Goal: Information Seeking & Learning: Learn about a topic

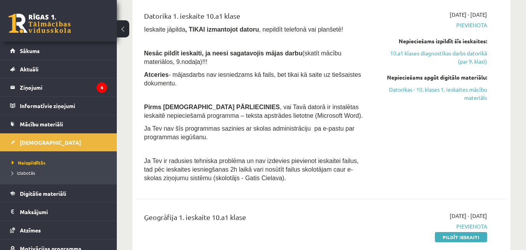
scroll to position [351, 0]
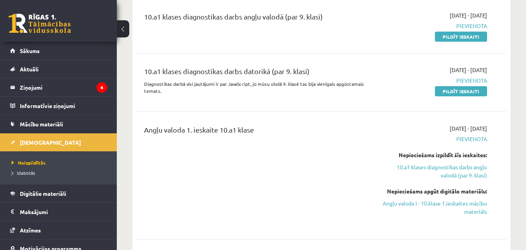
scroll to position [117, 0]
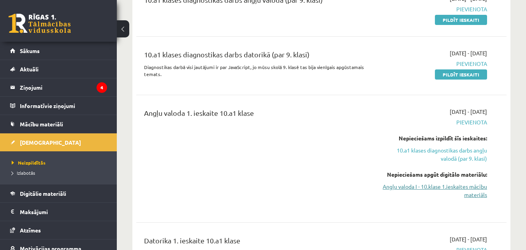
click at [476, 192] on link "Angļu valoda I - 10.klase 1.ieskaites mācību materiāls" at bounding box center [434, 190] width 107 height 16
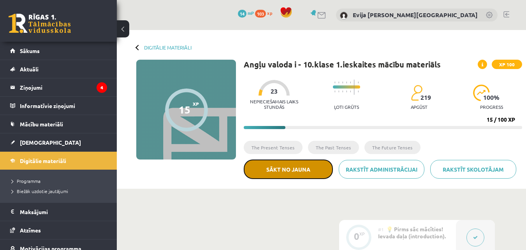
click at [316, 169] on button "Sākt no jauna" at bounding box center [288, 168] width 89 height 19
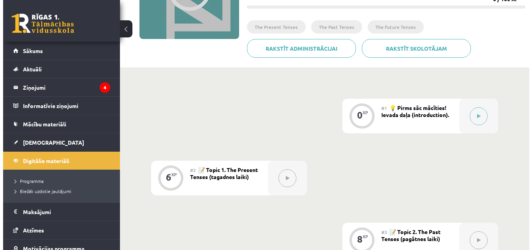
scroll to position [88, 0]
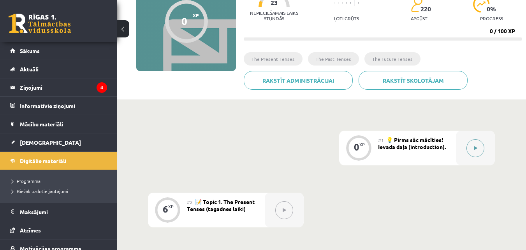
click at [482, 144] on button at bounding box center [476, 148] width 18 height 18
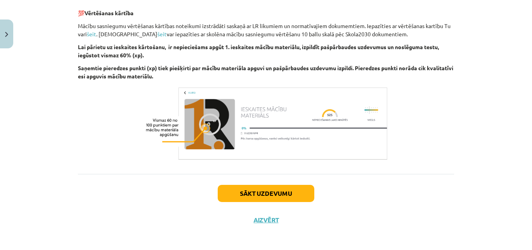
scroll to position [922, 0]
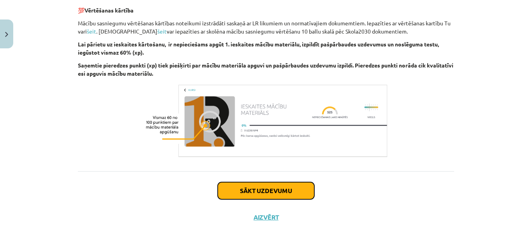
click at [265, 190] on button "Sākt uzdevumu" at bounding box center [266, 190] width 97 height 17
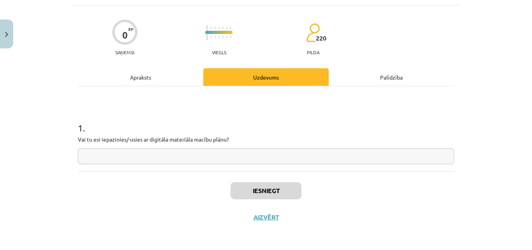
scroll to position [19, 0]
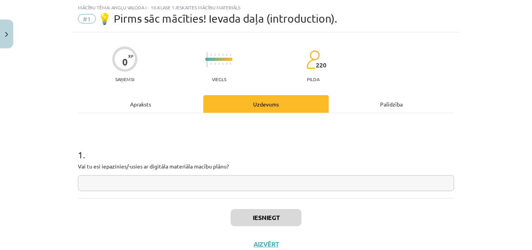
click at [172, 180] on input "text" at bounding box center [266, 183] width 376 height 16
type input "**"
click at [281, 210] on button "Iesniegt" at bounding box center [266, 217] width 71 height 17
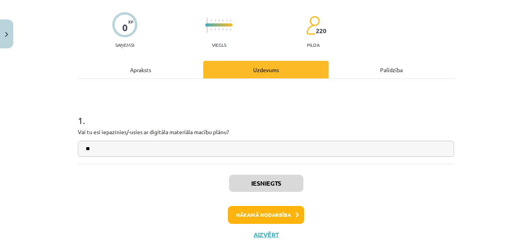
scroll to position [58, 0]
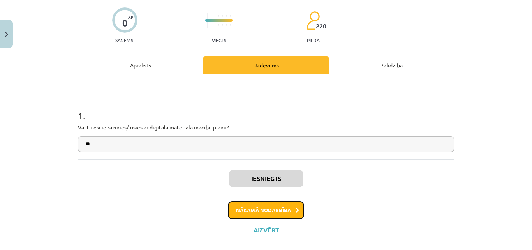
click at [283, 211] on button "Nākamā nodarbība" at bounding box center [266, 210] width 76 height 18
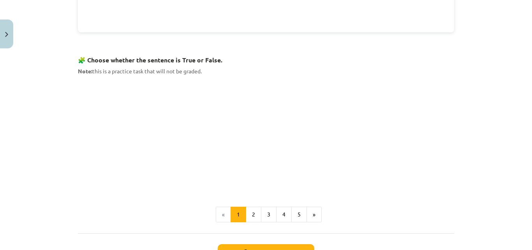
scroll to position [487, 0]
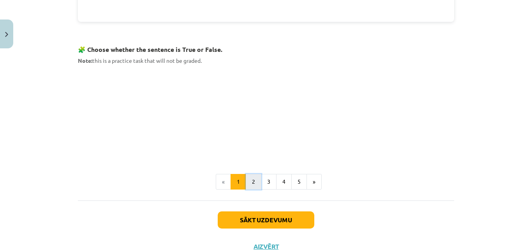
click at [256, 183] on button "2" at bounding box center [254, 182] width 16 height 16
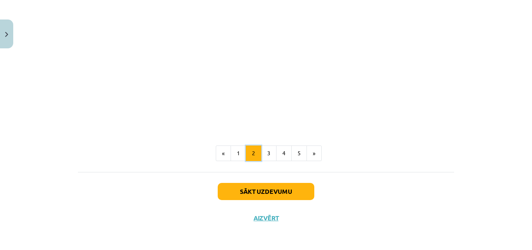
scroll to position [519, 0]
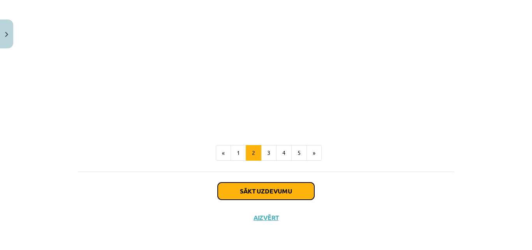
click at [277, 193] on button "Sākt uzdevumu" at bounding box center [266, 190] width 97 height 17
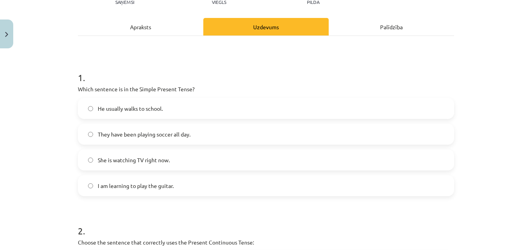
scroll to position [97, 0]
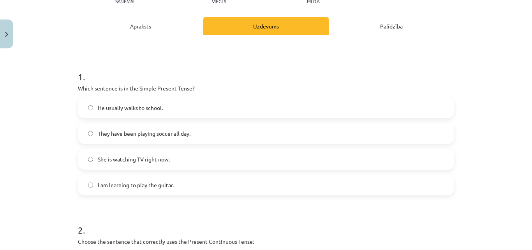
click at [150, 161] on span "She is watching TV right now." at bounding box center [134, 159] width 72 height 8
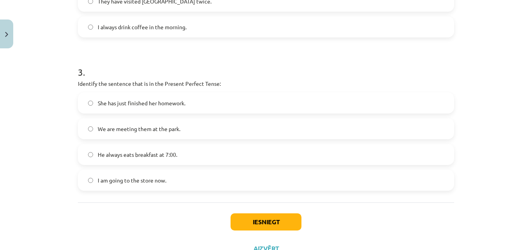
scroll to position [409, 0]
click at [184, 185] on label "I am going to the store now." at bounding box center [266, 178] width 375 height 19
click at [278, 221] on button "Iesniegt" at bounding box center [266, 220] width 71 height 17
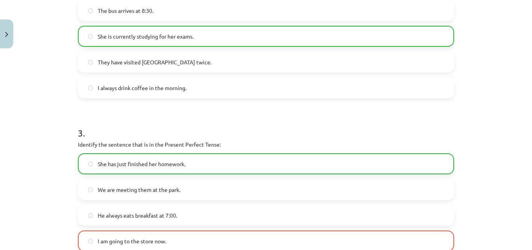
scroll to position [309, 0]
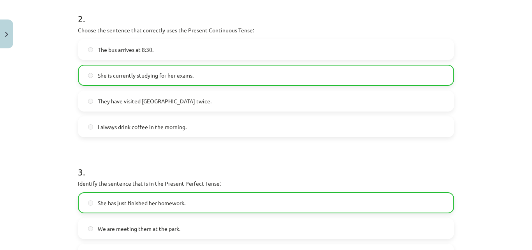
drag, startPoint x: 483, startPoint y: 195, endPoint x: 500, endPoint y: 201, distance: 17.9
drag, startPoint x: 500, startPoint y: 201, endPoint x: 509, endPoint y: 207, distance: 10.5
click at [509, 207] on div "Mācību tēma: Angļu valoda i - 10.klase 1.ieskaites mācību materiāls #2 📝 Topic …" at bounding box center [266, 125] width 532 height 250
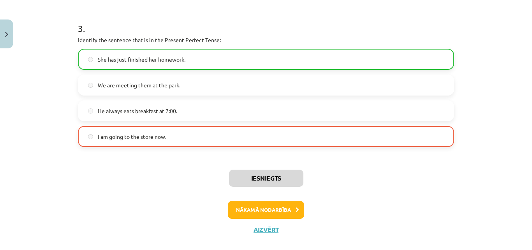
scroll to position [464, 0]
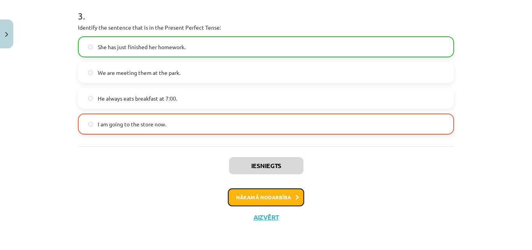
click at [277, 190] on button "Nākamā nodarbība" at bounding box center [266, 197] width 76 height 18
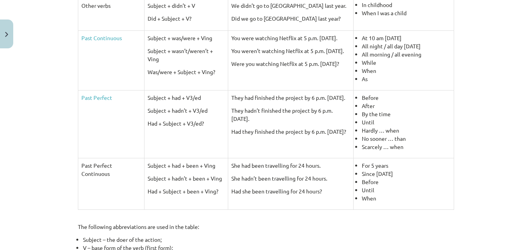
scroll to position [410, 0]
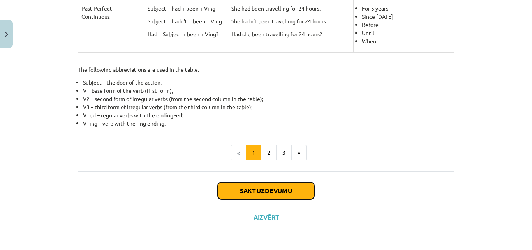
click at [282, 191] on button "Sākt uzdevumu" at bounding box center [266, 190] width 97 height 17
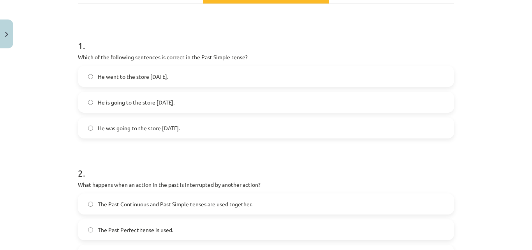
scroll to position [136, 0]
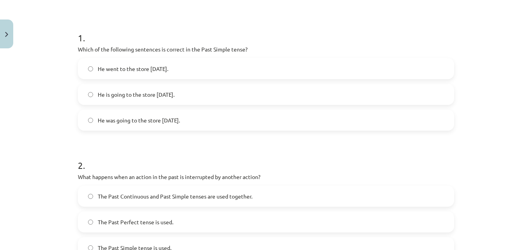
click at [168, 70] on span "He went to the store yesterday." at bounding box center [133, 69] width 71 height 8
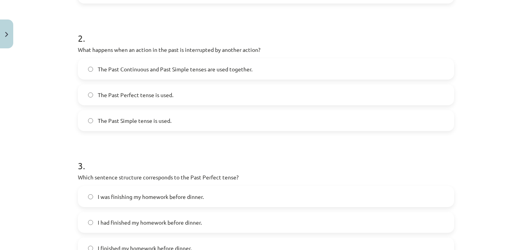
scroll to position [253, 0]
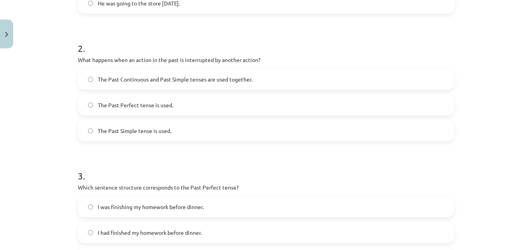
click at [157, 132] on span "The Past Simple tense is used." at bounding box center [135, 131] width 74 height 8
click at [164, 74] on label "The Past Continuous and Past Simple tenses are used together." at bounding box center [266, 78] width 375 height 19
click at [126, 127] on span "The Past Simple tense is used." at bounding box center [135, 131] width 74 height 8
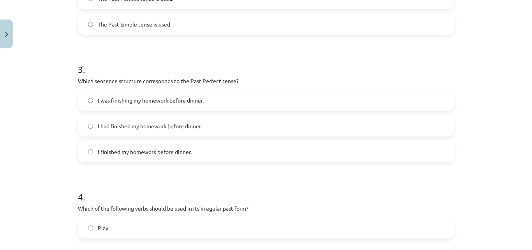
scroll to position [370, 0]
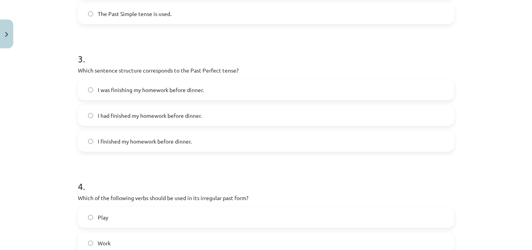
click at [137, 86] on span "I was finishing my homework before dinner." at bounding box center [151, 90] width 106 height 8
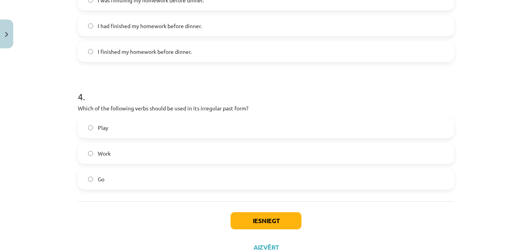
scroll to position [487, 0]
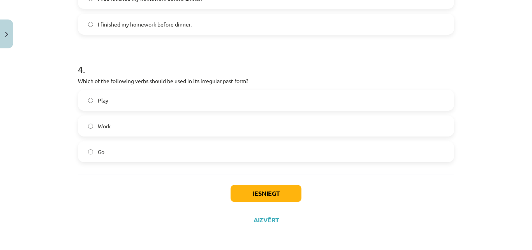
click at [130, 122] on label "Work" at bounding box center [266, 125] width 375 height 19
click at [271, 187] on button "Iesniegt" at bounding box center [266, 193] width 71 height 17
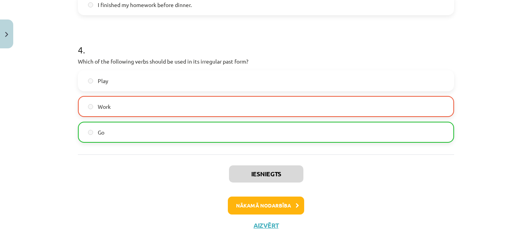
scroll to position [515, 0]
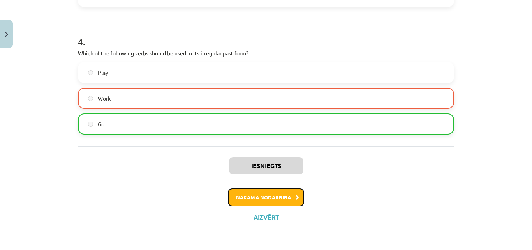
click at [287, 202] on button "Nākamā nodarbība" at bounding box center [266, 197] width 76 height 18
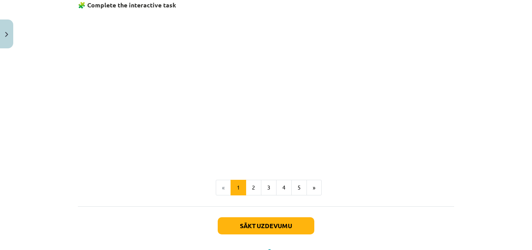
scroll to position [540, 0]
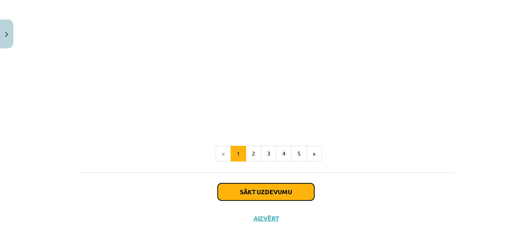
click at [305, 188] on button "Sākt uzdevumu" at bounding box center [266, 191] width 97 height 17
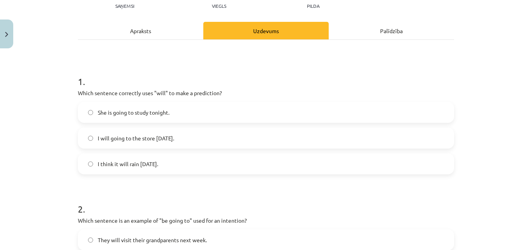
scroll to position [97, 0]
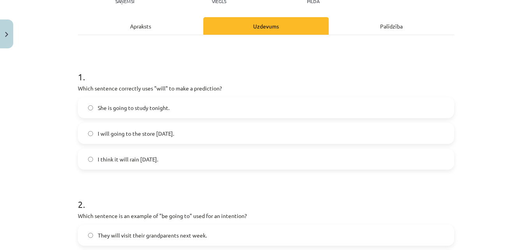
click at [170, 101] on label "She is going to study tonight." at bounding box center [266, 107] width 375 height 19
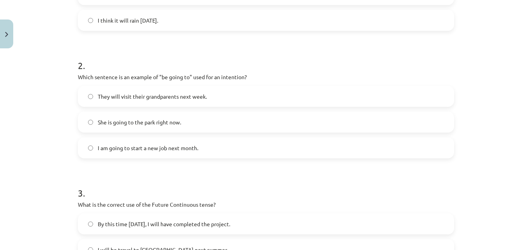
scroll to position [253, 0]
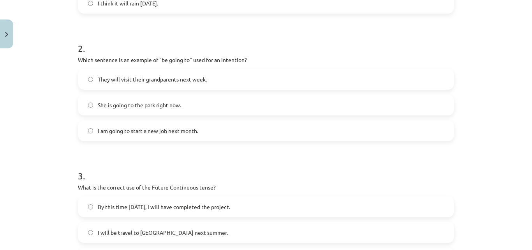
click at [191, 127] on span "I am going to start a new job next month." at bounding box center [148, 131] width 101 height 8
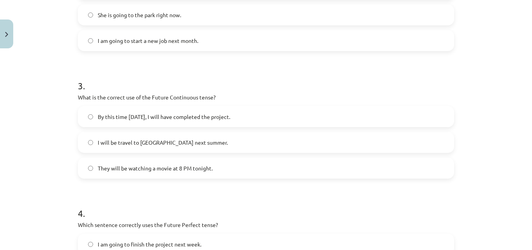
scroll to position [370, 0]
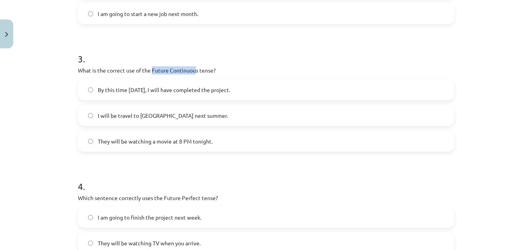
drag, startPoint x: 150, startPoint y: 71, endPoint x: 194, endPoint y: 70, distance: 43.6
click at [194, 70] on p "What is the correct use of the Future Continuous tense?" at bounding box center [266, 70] width 376 height 8
click at [198, 40] on h1 "3 ." at bounding box center [266, 52] width 376 height 24
click at [173, 72] on p "What is the correct use of the Future Continuous tense?" at bounding box center [266, 70] width 376 height 8
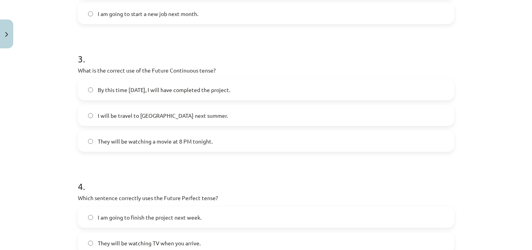
click at [162, 72] on p "What is the correct use of the Future Continuous tense?" at bounding box center [266, 70] width 376 height 8
click at [163, 72] on p "What is the correct use of the Future Continuous tense?" at bounding box center [266, 70] width 376 height 8
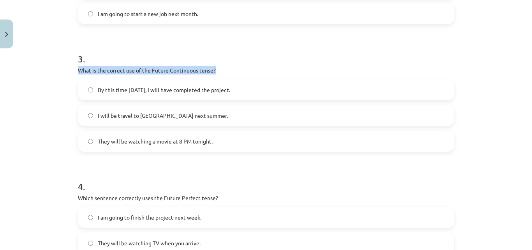
click at [167, 71] on p "What is the correct use of the Future Continuous tense?" at bounding box center [266, 70] width 376 height 8
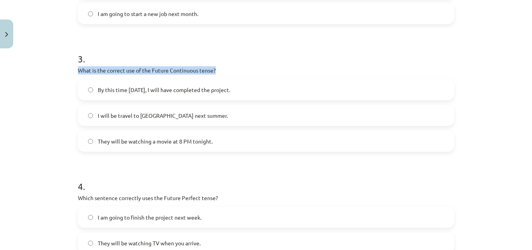
click at [167, 71] on p "What is the correct use of the Future Continuous tense?" at bounding box center [266, 70] width 376 height 8
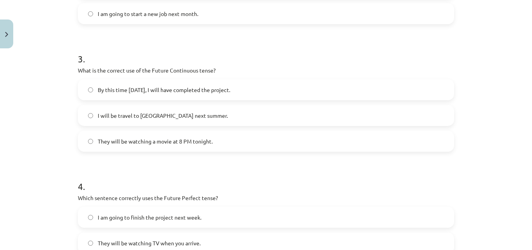
click at [180, 57] on h1 "3 ." at bounding box center [266, 52] width 376 height 24
drag, startPoint x: 150, startPoint y: 70, endPoint x: 194, endPoint y: 70, distance: 44.8
click at [194, 70] on p "What is the correct use of the Future Continuous tense?" at bounding box center [266, 70] width 376 height 8
copy p "Future Continuous"
click at [211, 94] on label "By this time tomorrow, I will have completed the project." at bounding box center [266, 89] width 375 height 19
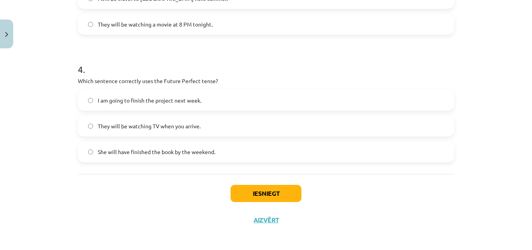
scroll to position [490, 0]
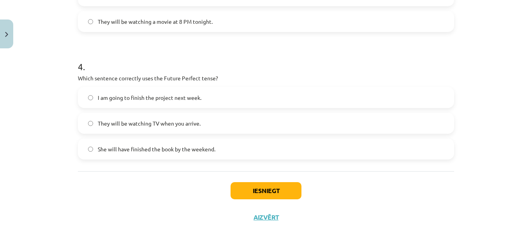
click at [181, 95] on span "I am going to finish the project next week." at bounding box center [150, 98] width 104 height 8
click at [274, 187] on button "Iesniegt" at bounding box center [266, 190] width 71 height 17
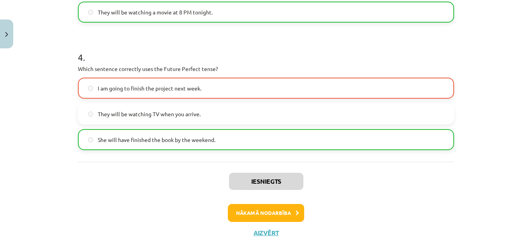
scroll to position [515, 0]
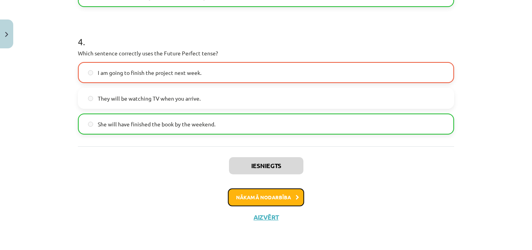
click at [288, 201] on button "Nākamā nodarbība" at bounding box center [266, 197] width 76 height 18
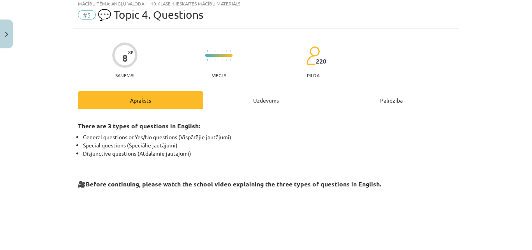
scroll to position [19, 0]
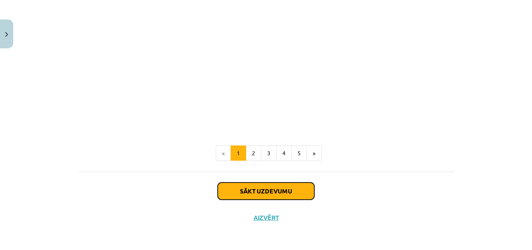
click at [275, 190] on button "Sākt uzdevumu" at bounding box center [266, 190] width 97 height 17
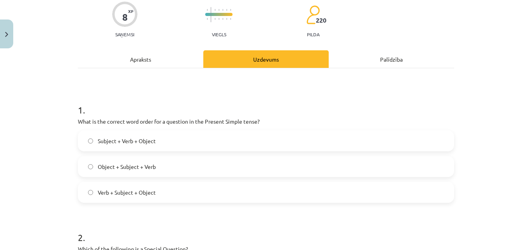
scroll to position [97, 0]
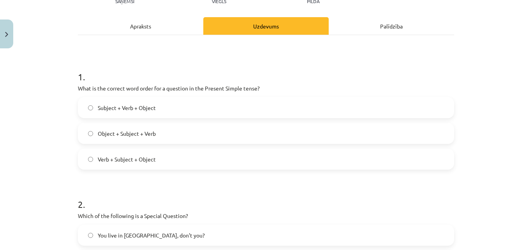
click at [159, 161] on label "Verb + Subject + Object" at bounding box center [266, 158] width 375 height 19
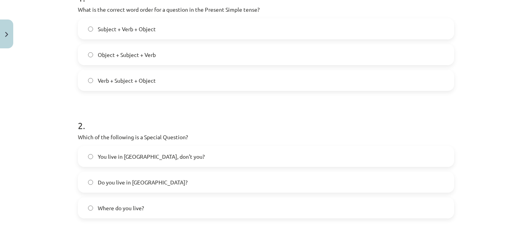
scroll to position [214, 0]
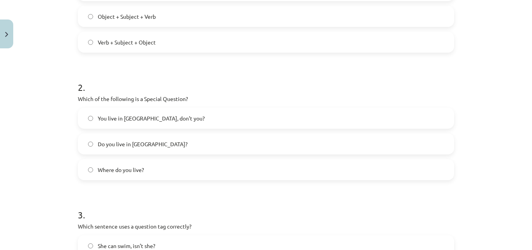
click at [145, 146] on label "Do you live in Riga?" at bounding box center [266, 143] width 375 height 19
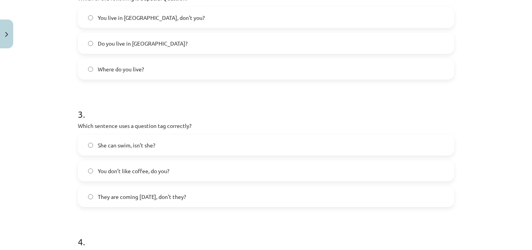
scroll to position [331, 0]
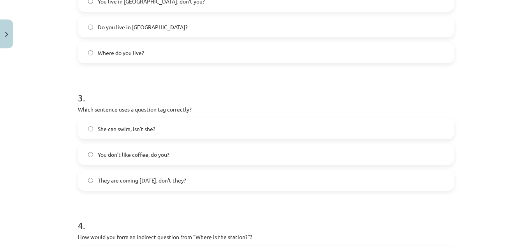
click at [145, 178] on span "They are coming tomorrow, don’t they?" at bounding box center [142, 180] width 88 height 8
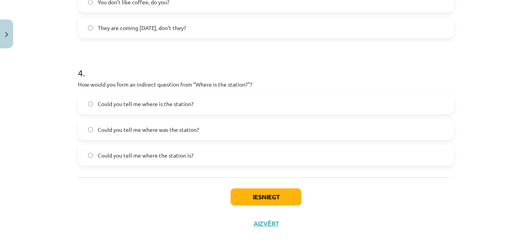
scroll to position [487, 0]
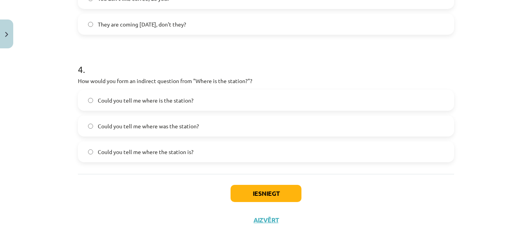
click at [196, 152] on label "Could you tell me where the station is?" at bounding box center [266, 151] width 375 height 19
click at [286, 193] on button "Iesniegt" at bounding box center [266, 193] width 71 height 17
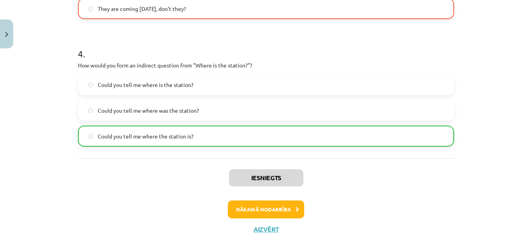
scroll to position [515, 0]
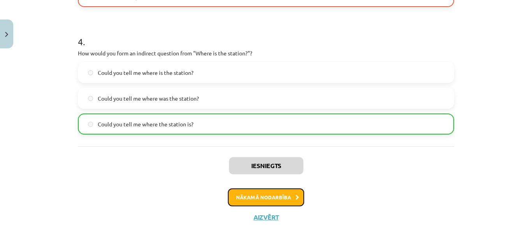
click at [288, 196] on button "Nākamā nodarbība" at bounding box center [266, 197] width 76 height 18
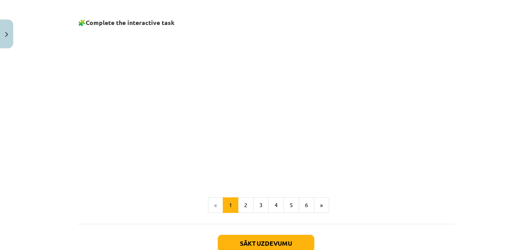
scroll to position [566, 0]
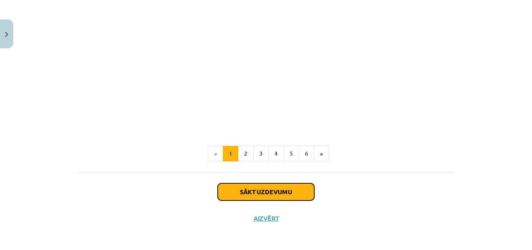
click at [274, 186] on button "Sākt uzdevumu" at bounding box center [266, 191] width 97 height 17
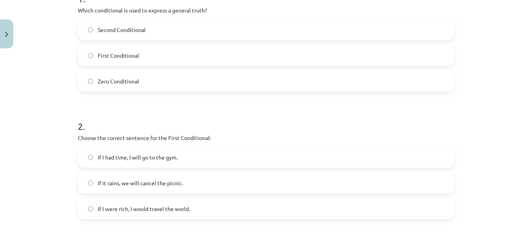
scroll to position [136, 0]
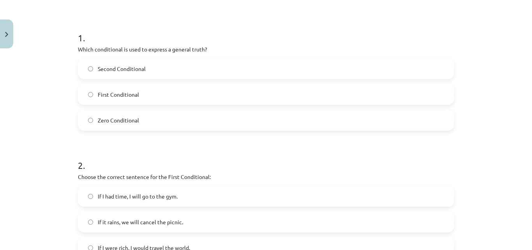
click at [143, 94] on label "First Conditional" at bounding box center [266, 94] width 375 height 19
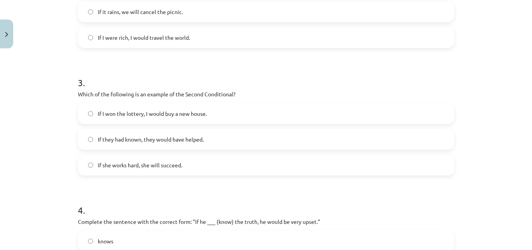
scroll to position [370, 0]
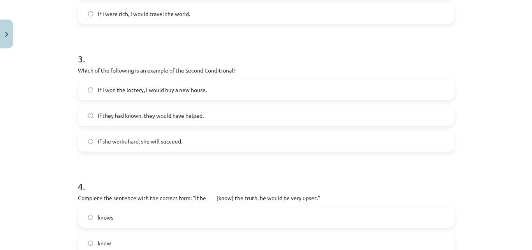
click at [149, 133] on label "If she works hard, she will succeed." at bounding box center [266, 140] width 375 height 19
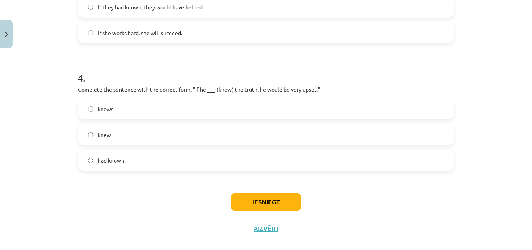
scroll to position [487, 0]
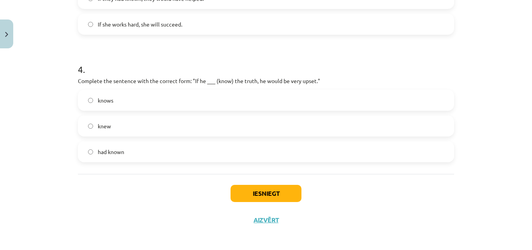
click at [143, 107] on label "knows" at bounding box center [266, 99] width 375 height 19
click at [272, 194] on button "Iesniegt" at bounding box center [266, 193] width 71 height 17
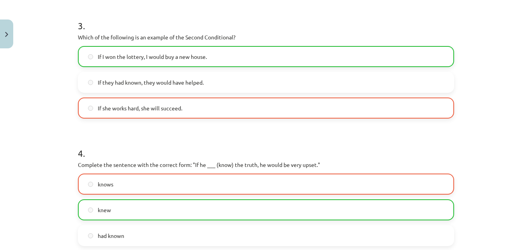
scroll to position [499, 0]
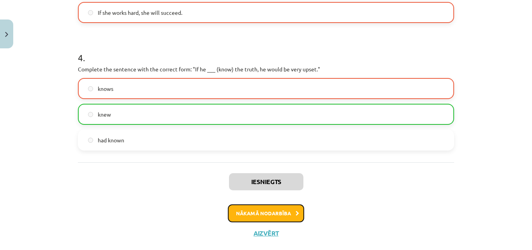
click at [271, 213] on button "Nākamā nodarbība" at bounding box center [266, 213] width 76 height 18
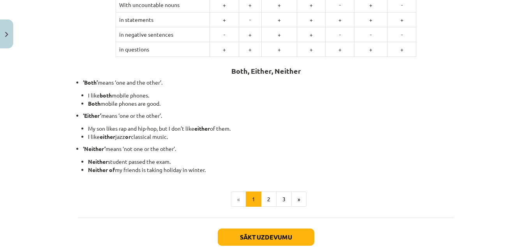
scroll to position [231, 0]
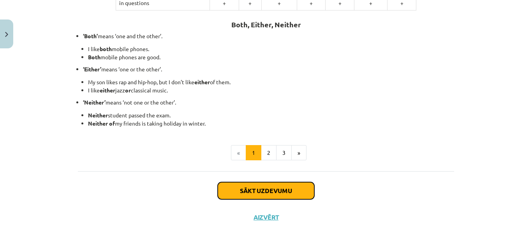
click at [291, 191] on button "Sākt uzdevumu" at bounding box center [266, 190] width 97 height 17
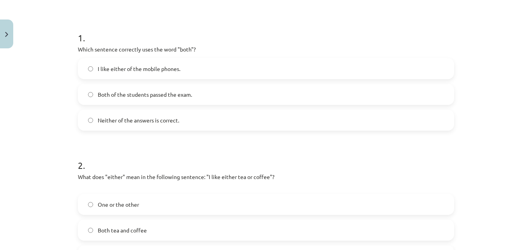
scroll to position [97, 0]
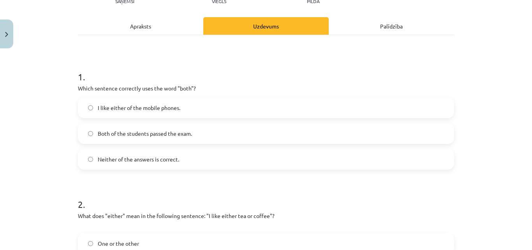
click at [206, 126] on label "Both of the students passed the exam." at bounding box center [266, 133] width 375 height 19
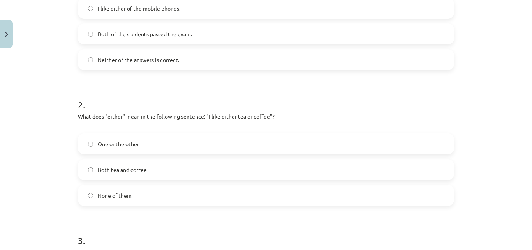
scroll to position [253, 0]
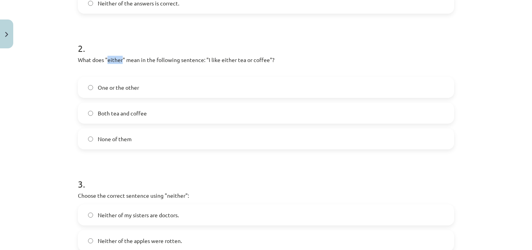
drag, startPoint x: 105, startPoint y: 58, endPoint x: 119, endPoint y: 58, distance: 14.0
click at [119, 58] on p "What does "either" mean in the following sentence: "I like either tea or coffee…" at bounding box center [266, 64] width 376 height 16
copy p "either"
click at [135, 76] on div "2 . What does "either" mean in the following sentence: "I like either tea or co…" at bounding box center [266, 89] width 376 height 120
click at [139, 83] on label "One or the other" at bounding box center [266, 87] width 375 height 19
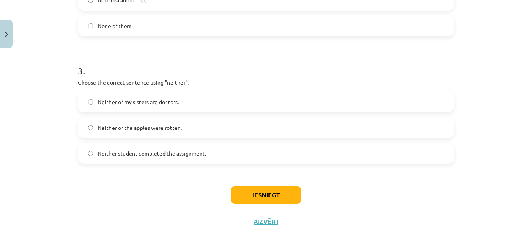
scroll to position [370, 0]
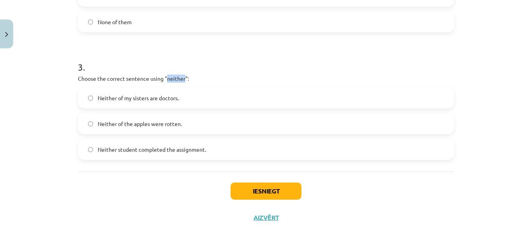
drag, startPoint x: 164, startPoint y: 78, endPoint x: 183, endPoint y: 79, distance: 18.4
click at [183, 79] on p "Choose the correct sentence using "neither":" at bounding box center [266, 78] width 376 height 8
copy p "neither"
click at [195, 97] on label "Neither of my sisters are doctors." at bounding box center [266, 97] width 375 height 19
click at [259, 190] on button "Iesniegt" at bounding box center [266, 190] width 71 height 17
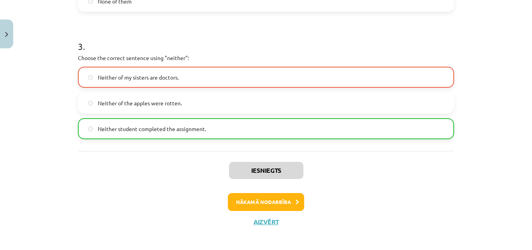
scroll to position [395, 0]
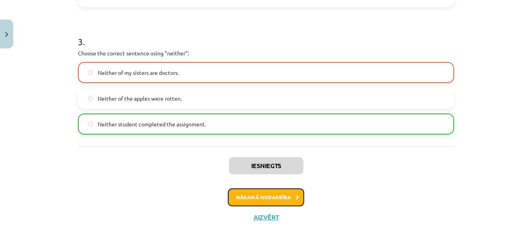
click at [300, 202] on button "Nākamā nodarbība" at bounding box center [266, 197] width 76 height 18
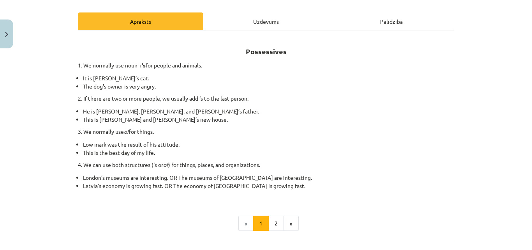
scroll to position [173, 0]
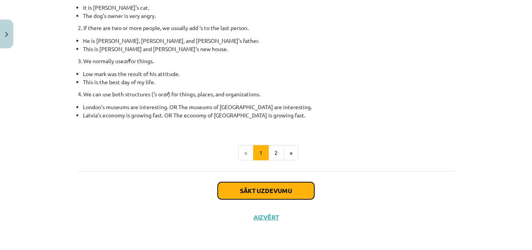
click at [266, 192] on button "Sākt uzdevumu" at bounding box center [266, 190] width 97 height 17
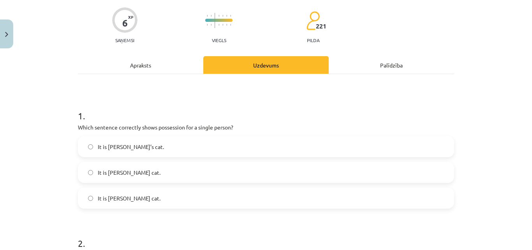
scroll to position [97, 0]
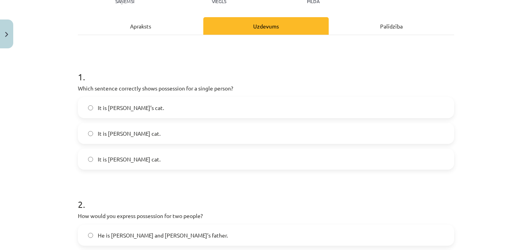
click at [135, 157] on label "It is Janes’s cat." at bounding box center [266, 158] width 375 height 19
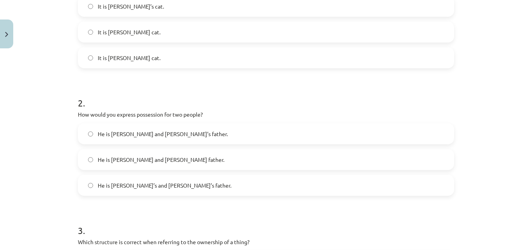
scroll to position [214, 0]
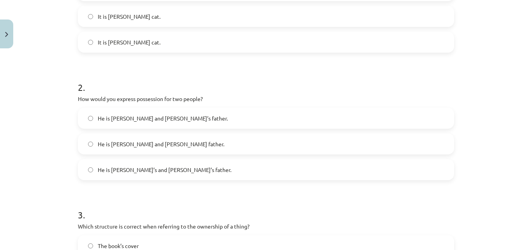
click at [148, 137] on label "He is Alice and James father." at bounding box center [266, 143] width 375 height 19
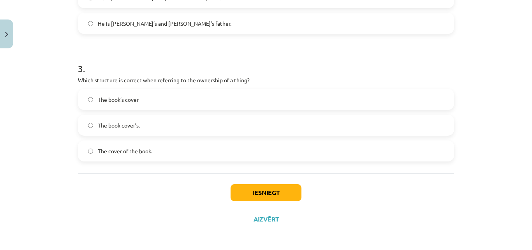
scroll to position [362, 0]
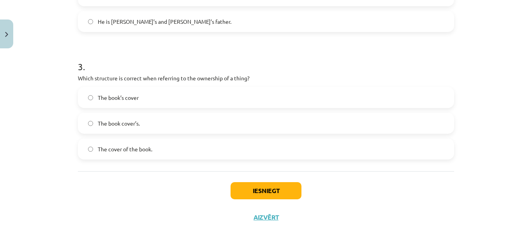
click at [127, 129] on label "The book cover’s." at bounding box center [266, 122] width 375 height 19
click at [267, 187] on button "Iesniegt" at bounding box center [266, 190] width 71 height 17
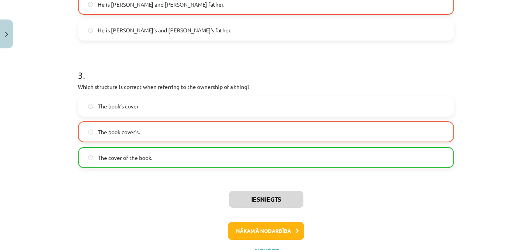
scroll to position [387, 0]
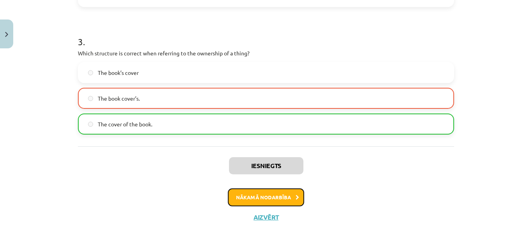
click at [286, 201] on button "Nākamā nodarbība" at bounding box center [266, 197] width 76 height 18
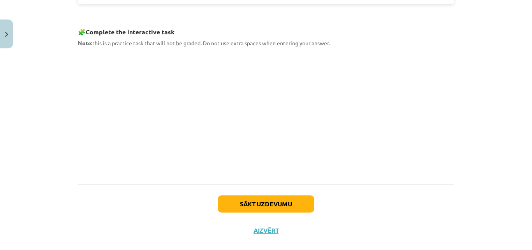
scroll to position [409, 0]
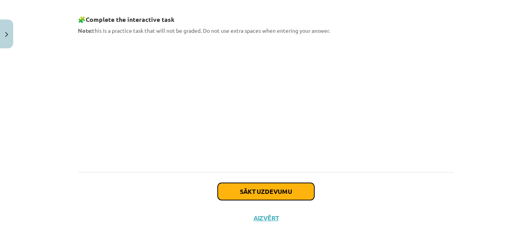
click at [274, 192] on button "Sākt uzdevumu" at bounding box center [266, 191] width 97 height 17
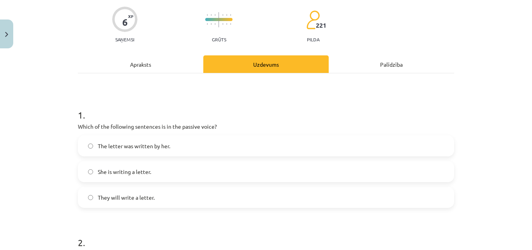
scroll to position [97, 0]
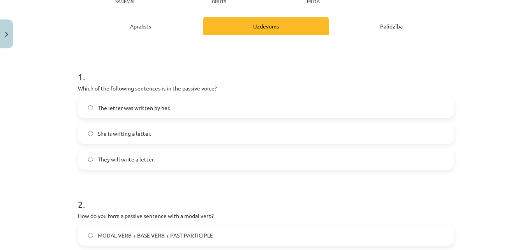
click at [78, 87] on p "Which of the following sentences is in the passive voice?" at bounding box center [266, 88] width 376 height 8
drag, startPoint x: 76, startPoint y: 87, endPoint x: 215, endPoint y: 88, distance: 139.1
click at [215, 88] on p "Which of the following sentences is in the passive voice?" at bounding box center [266, 88] width 376 height 8
copy div "Which of the following sentences is in the passive voice?"
click at [443, 131] on label "She is writing a letter." at bounding box center [266, 133] width 375 height 19
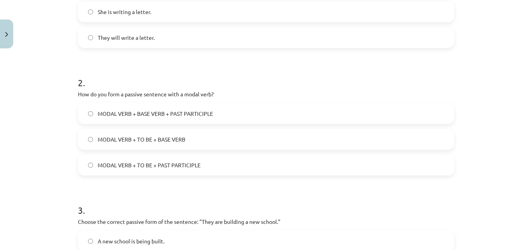
scroll to position [214, 0]
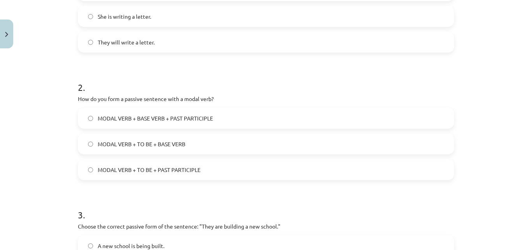
click at [231, 152] on label "MODAL VERB + TO BE + BASE VERB" at bounding box center [266, 143] width 375 height 19
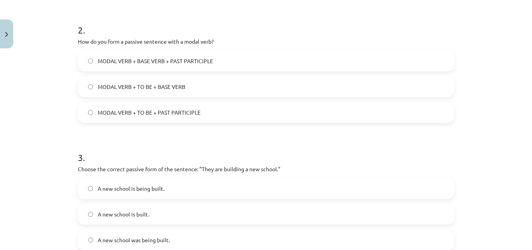
scroll to position [362, 0]
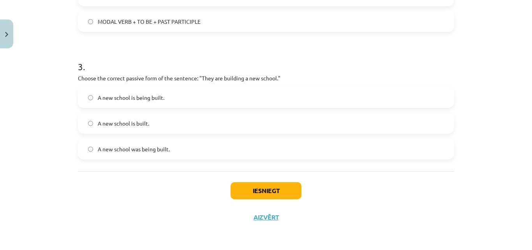
drag, startPoint x: 144, startPoint y: 99, endPoint x: 151, endPoint y: 102, distance: 7.8
click at [144, 99] on span "A new school is being built." at bounding box center [131, 98] width 67 height 8
click at [259, 187] on button "Iesniegt" at bounding box center [266, 190] width 71 height 17
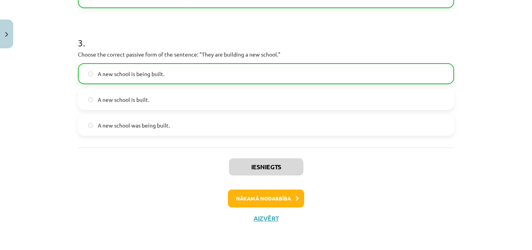
scroll to position [387, 0]
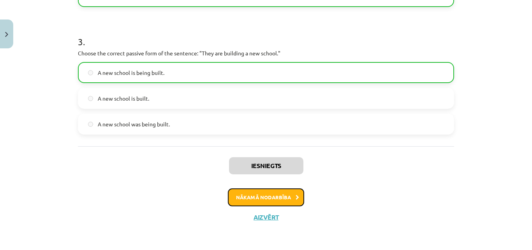
click at [258, 192] on button "Nākamā nodarbība" at bounding box center [266, 197] width 76 height 18
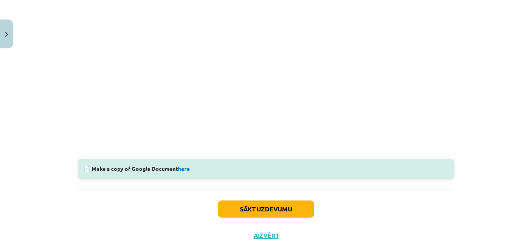
scroll to position [254, 0]
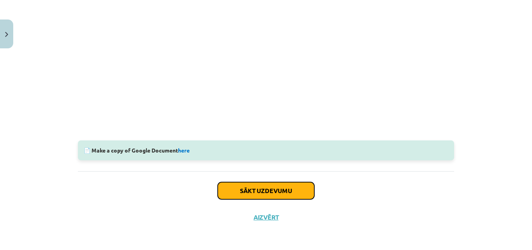
click at [280, 196] on button "Sākt uzdevumu" at bounding box center [266, 190] width 97 height 17
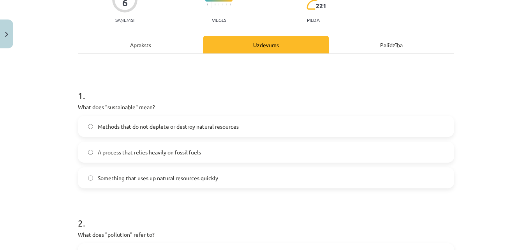
scroll to position [97, 0]
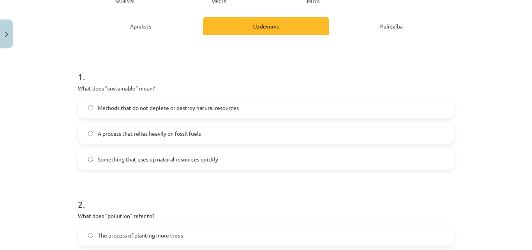
click at [183, 110] on span "Methods that do not deplete or destroy natural resources" at bounding box center [168, 108] width 141 height 8
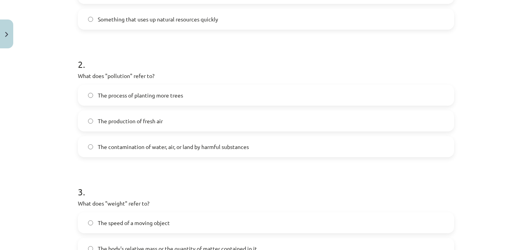
scroll to position [253, 0]
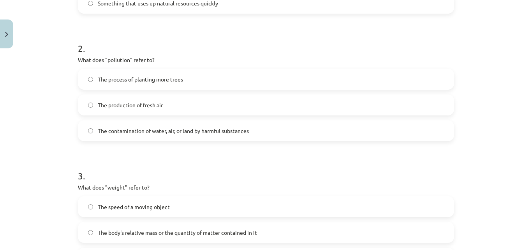
click at [163, 128] on span "The contamination of water, air, or land by harmful substances" at bounding box center [173, 131] width 151 height 8
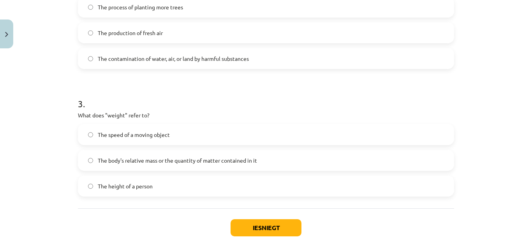
scroll to position [331, 0]
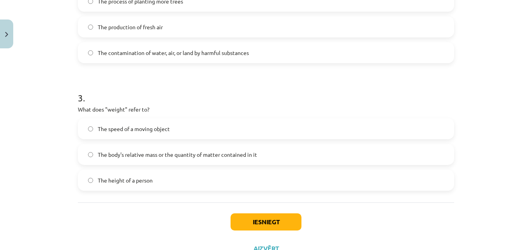
click at [244, 153] on span "The body's relative mass or the quantity of matter contained in it" at bounding box center [177, 154] width 159 height 8
click at [270, 218] on button "Iesniegt" at bounding box center [266, 221] width 71 height 17
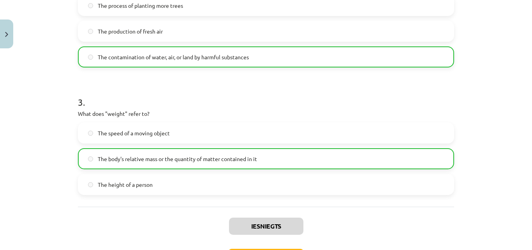
scroll to position [387, 0]
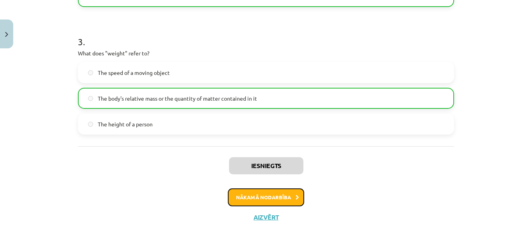
click at [288, 195] on button "Nākamā nodarbība" at bounding box center [266, 197] width 76 height 18
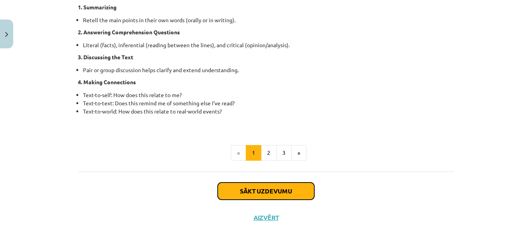
click at [288, 195] on button "Sākt uzdevumu" at bounding box center [266, 190] width 97 height 17
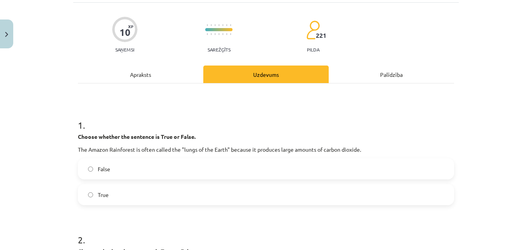
scroll to position [97, 0]
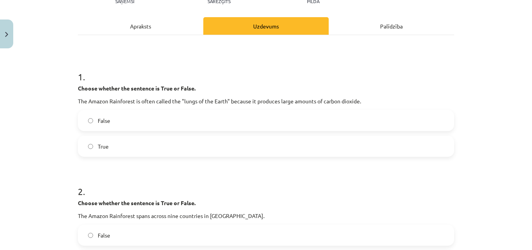
click at [161, 150] on label "True" at bounding box center [266, 145] width 375 height 19
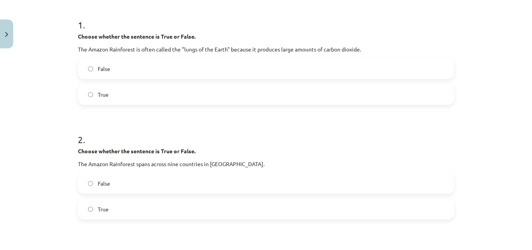
scroll to position [175, 0]
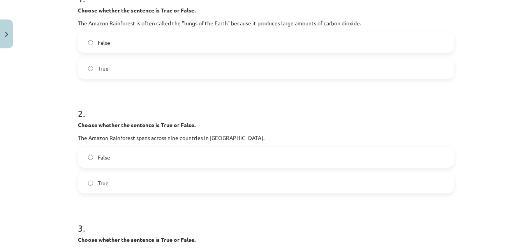
click at [172, 156] on label "False" at bounding box center [266, 156] width 375 height 19
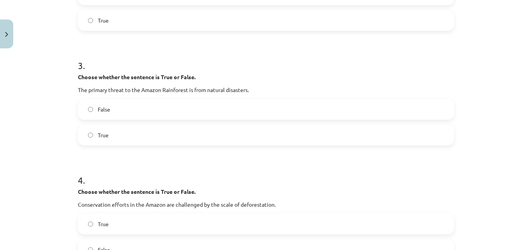
scroll to position [370, 0]
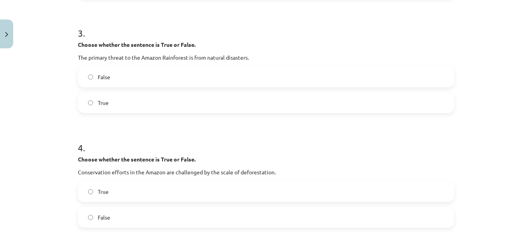
click at [122, 102] on label "True" at bounding box center [266, 102] width 375 height 19
click at [141, 220] on label "False" at bounding box center [266, 216] width 375 height 19
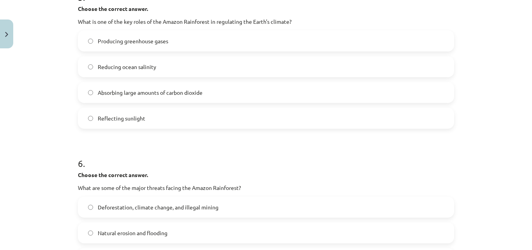
scroll to position [643, 0]
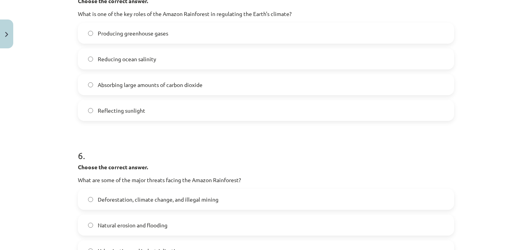
click at [145, 89] on label "Absorbing large amounts of carbon dioxide" at bounding box center [266, 84] width 375 height 19
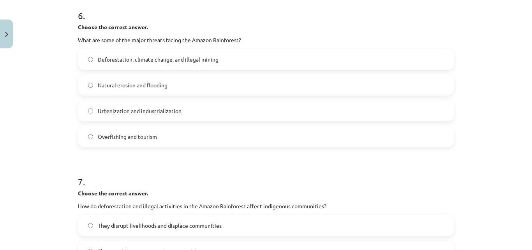
scroll to position [799, 0]
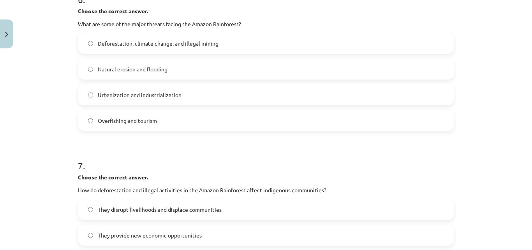
click at [221, 46] on label "Deforestation, climate change, and illegal mining" at bounding box center [266, 43] width 375 height 19
drag, startPoint x: 220, startPoint y: 46, endPoint x: 192, endPoint y: 158, distance: 115.7
click at [192, 158] on h1 "7 ." at bounding box center [266, 158] width 376 height 24
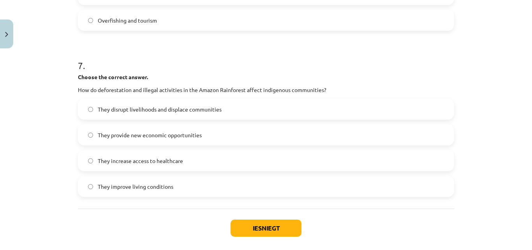
scroll to position [916, 0]
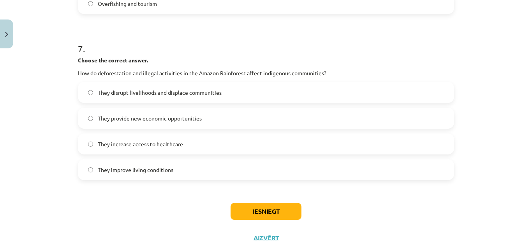
click at [189, 90] on span "They disrupt livelihoods and displace communities" at bounding box center [160, 92] width 124 height 8
click at [283, 211] on button "Iesniegt" at bounding box center [266, 211] width 71 height 17
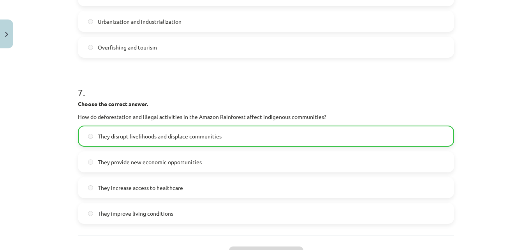
scroll to position [961, 0]
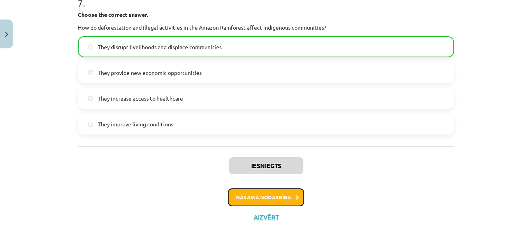
click at [279, 194] on button "Nākamā nodarbība" at bounding box center [266, 197] width 76 height 18
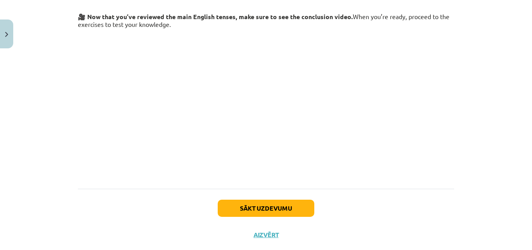
scroll to position [150, 0]
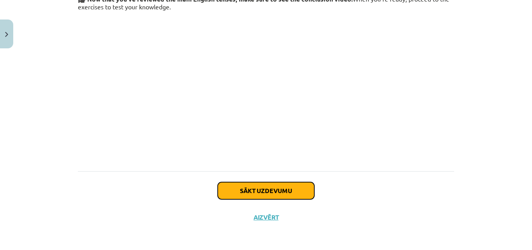
click at [252, 188] on button "Sākt uzdevumu" at bounding box center [266, 190] width 97 height 17
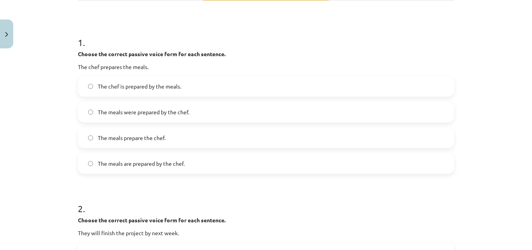
scroll to position [136, 0]
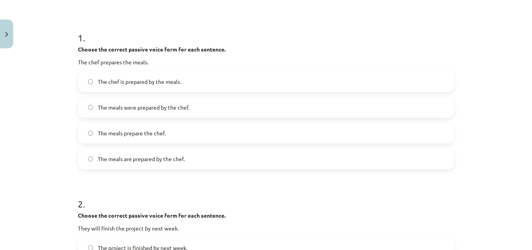
click at [198, 79] on label "The chef is prepared by the meals." at bounding box center [266, 81] width 375 height 19
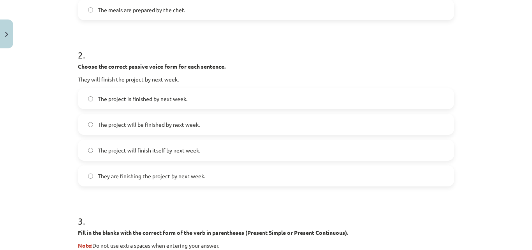
scroll to position [331, 0]
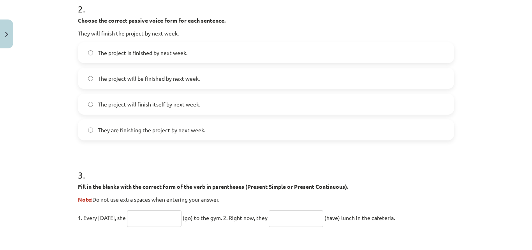
click at [214, 81] on label "The project will be finished by next week." at bounding box center [266, 78] width 375 height 19
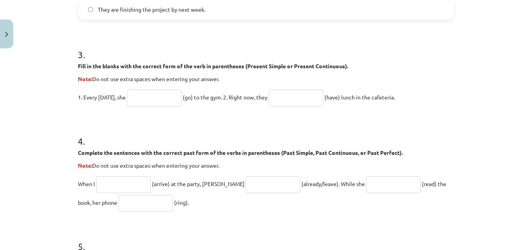
scroll to position [487, 0]
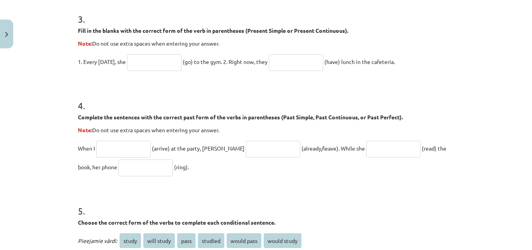
click at [157, 56] on input "text" at bounding box center [154, 62] width 55 height 17
paste input "*****"
type input "*****"
click at [291, 68] on input "text" at bounding box center [296, 62] width 55 height 17
click at [291, 58] on input "text" at bounding box center [296, 62] width 55 height 17
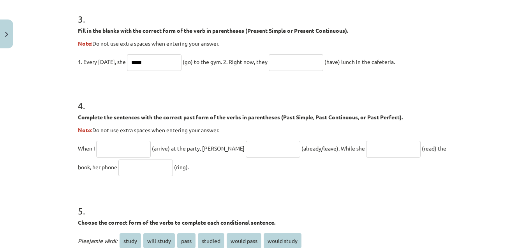
paste input "******"
type input "******"
click at [124, 153] on input "text" at bounding box center [123, 149] width 55 height 17
paste input "*******"
type input "*******"
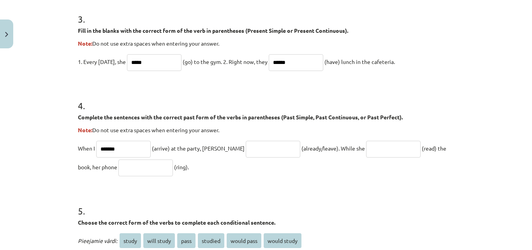
click at [246, 149] on input "text" at bounding box center [273, 149] width 55 height 17
paste input "**********"
type input "**********"
click at [366, 155] on input "text" at bounding box center [393, 149] width 55 height 17
paste input "*******"
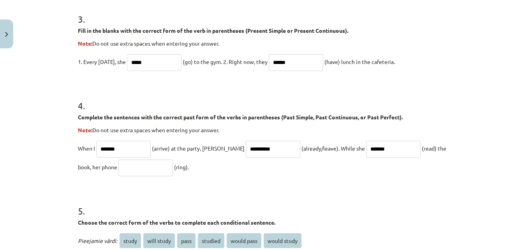
type input "*******"
click at [138, 166] on input "text" at bounding box center [145, 167] width 55 height 17
paste input "******"
type input "******"
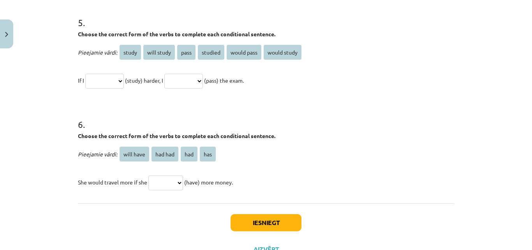
scroll to position [678, 0]
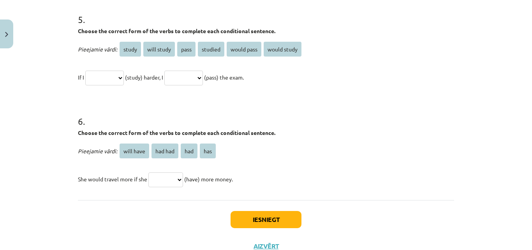
click at [150, 51] on span "will study" at bounding box center [159, 49] width 32 height 15
click at [152, 48] on span "will study" at bounding box center [159, 49] width 32 height 15
click at [162, 51] on span "will study" at bounding box center [159, 49] width 32 height 15
click at [121, 75] on select "**********" at bounding box center [104, 78] width 39 height 15
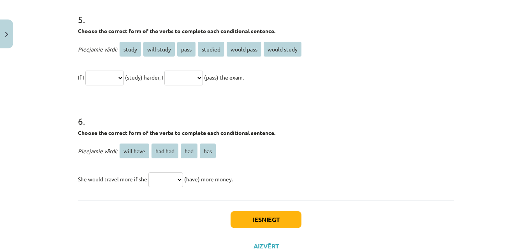
select select "**********"
click at [85, 71] on select "**********" at bounding box center [104, 78] width 39 height 15
click at [185, 49] on span "pass" at bounding box center [186, 49] width 18 height 15
click at [203, 79] on select "**********" at bounding box center [183, 78] width 39 height 15
select select "****"
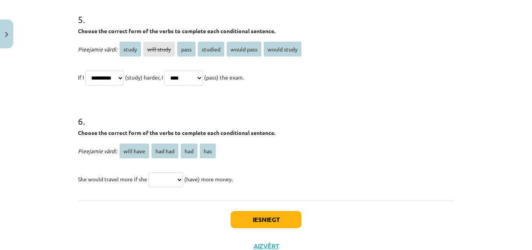
click at [174, 71] on select "**********" at bounding box center [183, 78] width 39 height 15
click at [178, 176] on select "********* ******* *** ***" at bounding box center [165, 179] width 35 height 15
select select "*********"
click at [148, 172] on select "********* ******* *** ***" at bounding box center [165, 179] width 35 height 15
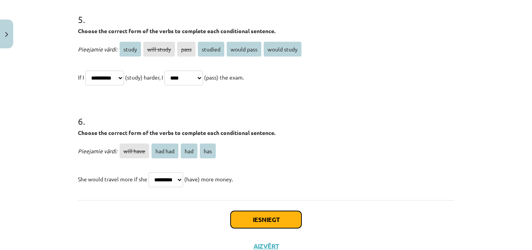
click at [261, 217] on button "Iesniegt" at bounding box center [266, 219] width 71 height 17
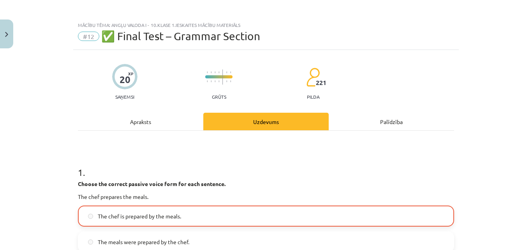
scroll to position [0, 0]
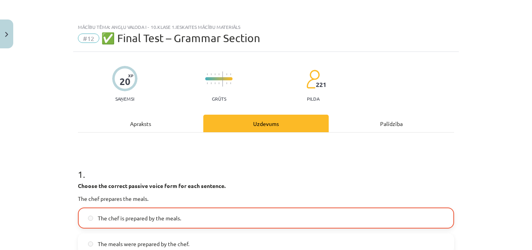
click at [399, 123] on div "Palīdzība" at bounding box center [391, 124] width 125 height 18
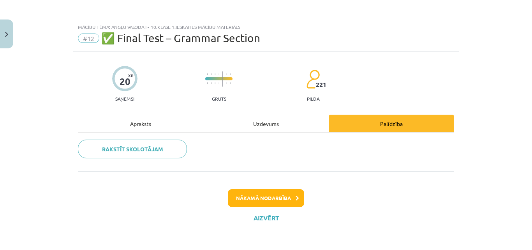
click at [261, 124] on div "Uzdevums" at bounding box center [265, 124] width 125 height 18
select select "**********"
select select "****"
select select "*********"
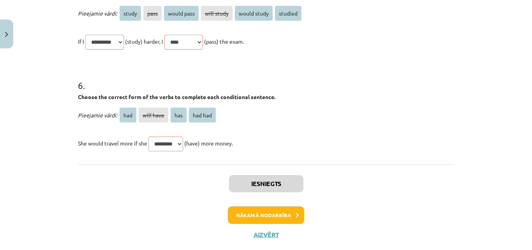
scroll to position [846, 0]
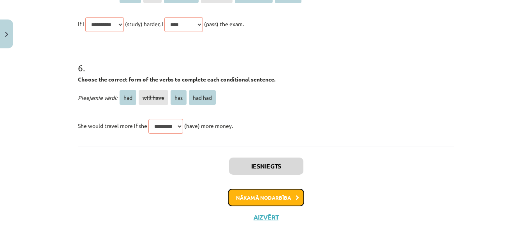
click at [276, 194] on button "Nākamā nodarbība" at bounding box center [266, 198] width 76 height 18
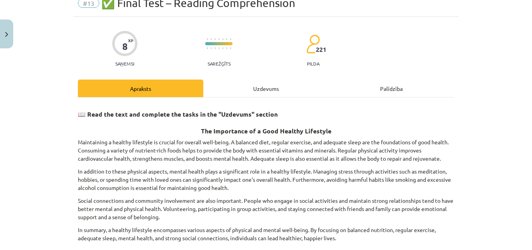
scroll to position [117, 0]
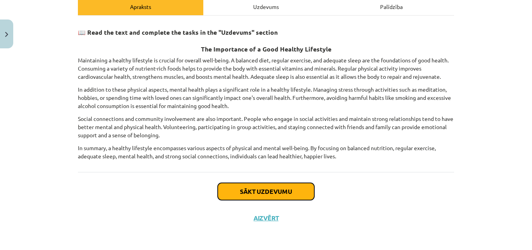
click at [301, 191] on button "Sākt uzdevumu" at bounding box center [266, 191] width 97 height 17
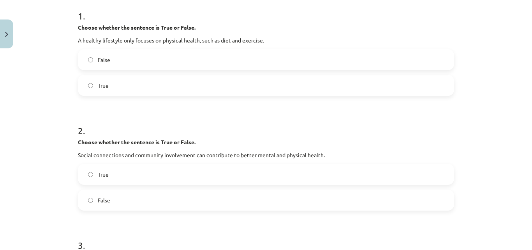
scroll to position [160, 0]
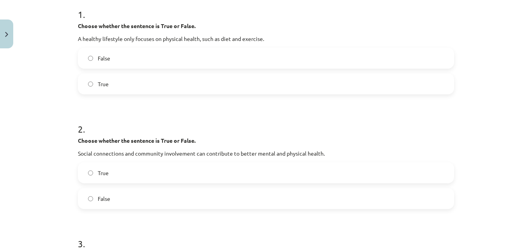
click at [223, 84] on label "True" at bounding box center [266, 83] width 375 height 19
click at [151, 171] on label "True" at bounding box center [266, 172] width 375 height 19
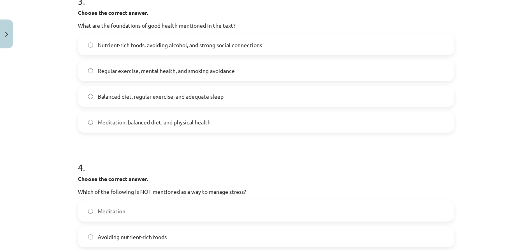
scroll to position [410, 0]
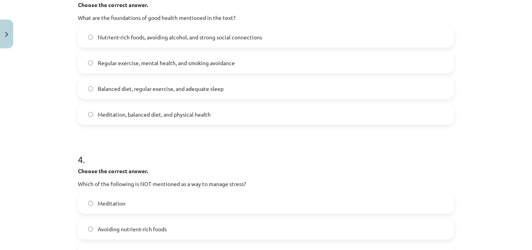
click at [276, 79] on label "Balanced diet, regular exercise, and adequate sleep" at bounding box center [266, 88] width 375 height 19
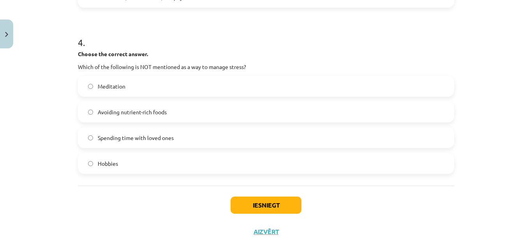
scroll to position [541, 0]
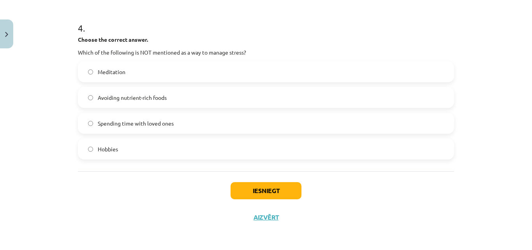
click at [207, 101] on label "Avoiding nutrient-rich foods" at bounding box center [266, 97] width 375 height 19
click at [287, 187] on button "Iesniegt" at bounding box center [266, 190] width 71 height 17
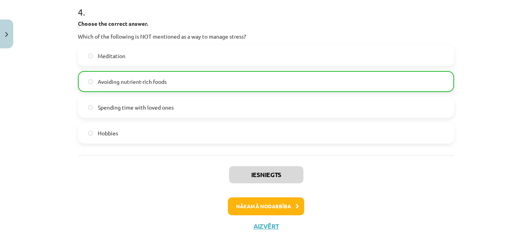
scroll to position [566, 0]
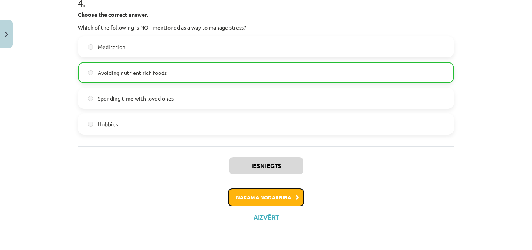
click at [280, 192] on button "Nākamā nodarbība" at bounding box center [266, 197] width 76 height 18
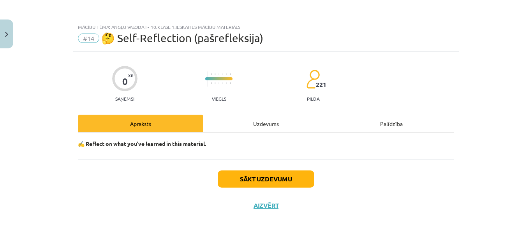
scroll to position [0, 0]
click at [270, 176] on button "Sākt uzdevumu" at bounding box center [266, 178] width 97 height 17
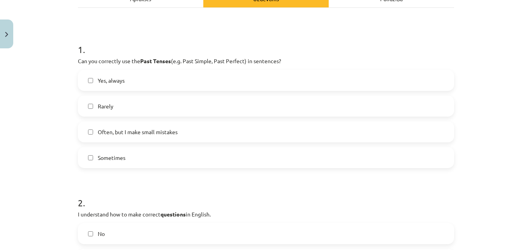
scroll to position [140, 0]
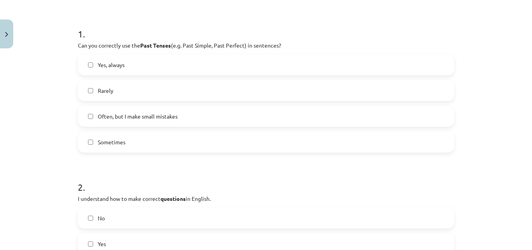
click at [180, 112] on label "Often, but I make small mistakes" at bounding box center [266, 115] width 375 height 19
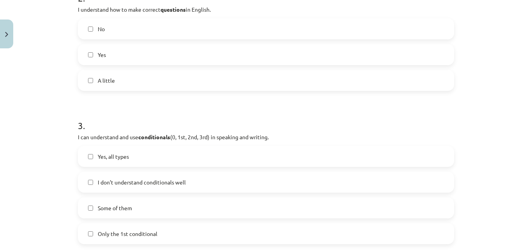
scroll to position [328, 0]
click at [309, 28] on label "No" at bounding box center [266, 29] width 375 height 19
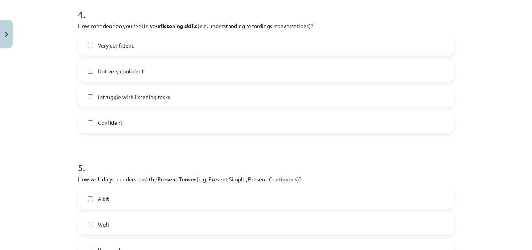
scroll to position [609, 0]
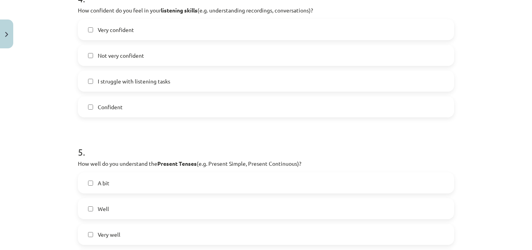
click at [103, 84] on span "I struggle with listening tasks" at bounding box center [134, 81] width 72 height 8
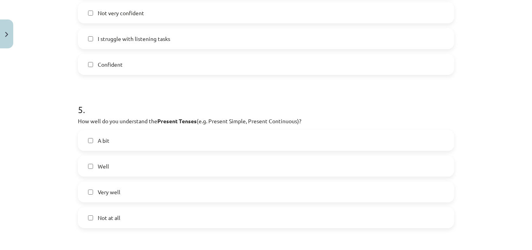
scroll to position [656, 0]
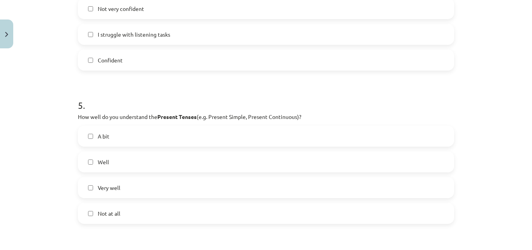
click at [99, 205] on label "Not at all" at bounding box center [266, 212] width 375 height 19
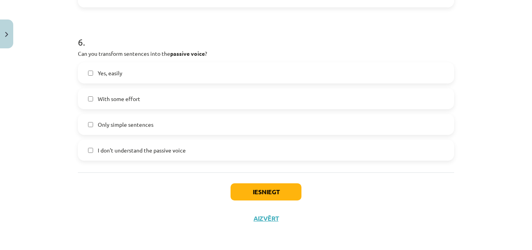
scroll to position [873, 0]
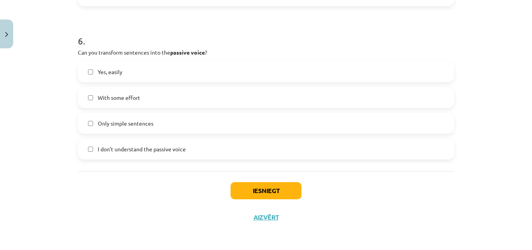
click at [246, 150] on label "I don’t understand the passive voice" at bounding box center [266, 148] width 375 height 19
click at [263, 190] on button "Iesniegt" at bounding box center [266, 190] width 71 height 17
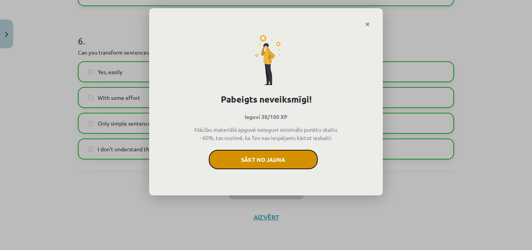
click at [263, 159] on button "Sākt no jauna" at bounding box center [263, 159] width 109 height 19
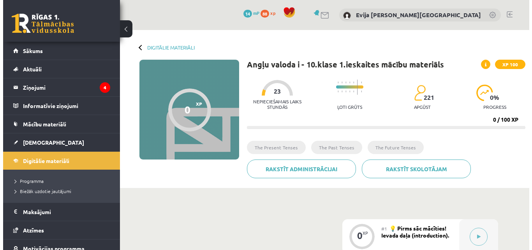
scroll to position [88, 0]
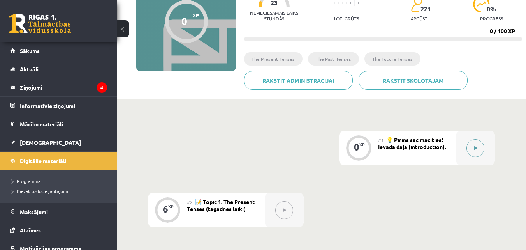
click at [478, 148] on button at bounding box center [476, 148] width 18 height 18
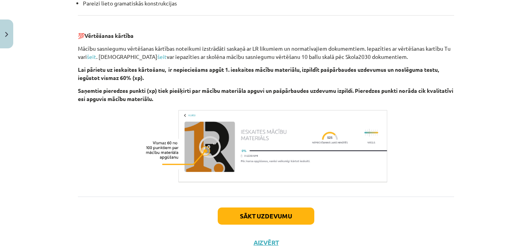
scroll to position [922, 0]
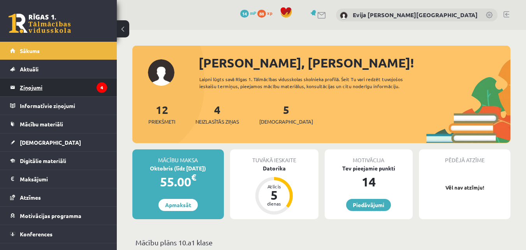
click at [48, 92] on legend "Ziņojumi 4" at bounding box center [63, 87] width 87 height 18
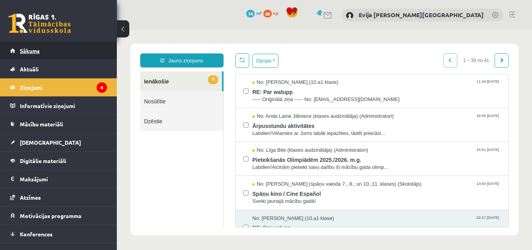
click at [59, 52] on link "Sākums" at bounding box center [58, 51] width 97 height 18
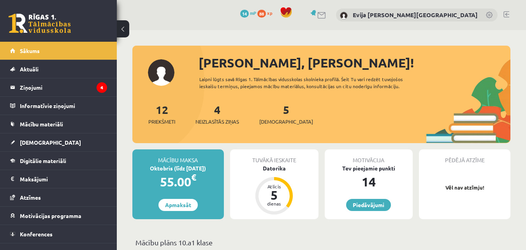
click at [246, 19] on div "0 Dāvanas 14 mP 88 xp Evija [PERSON_NAME]" at bounding box center [321, 15] width 409 height 30
click at [213, 26] on div "0 Dāvanas 14 mP 88 xp Evija [PERSON_NAME]" at bounding box center [321, 15] width 409 height 30
